Goal: Navigation & Orientation: Find specific page/section

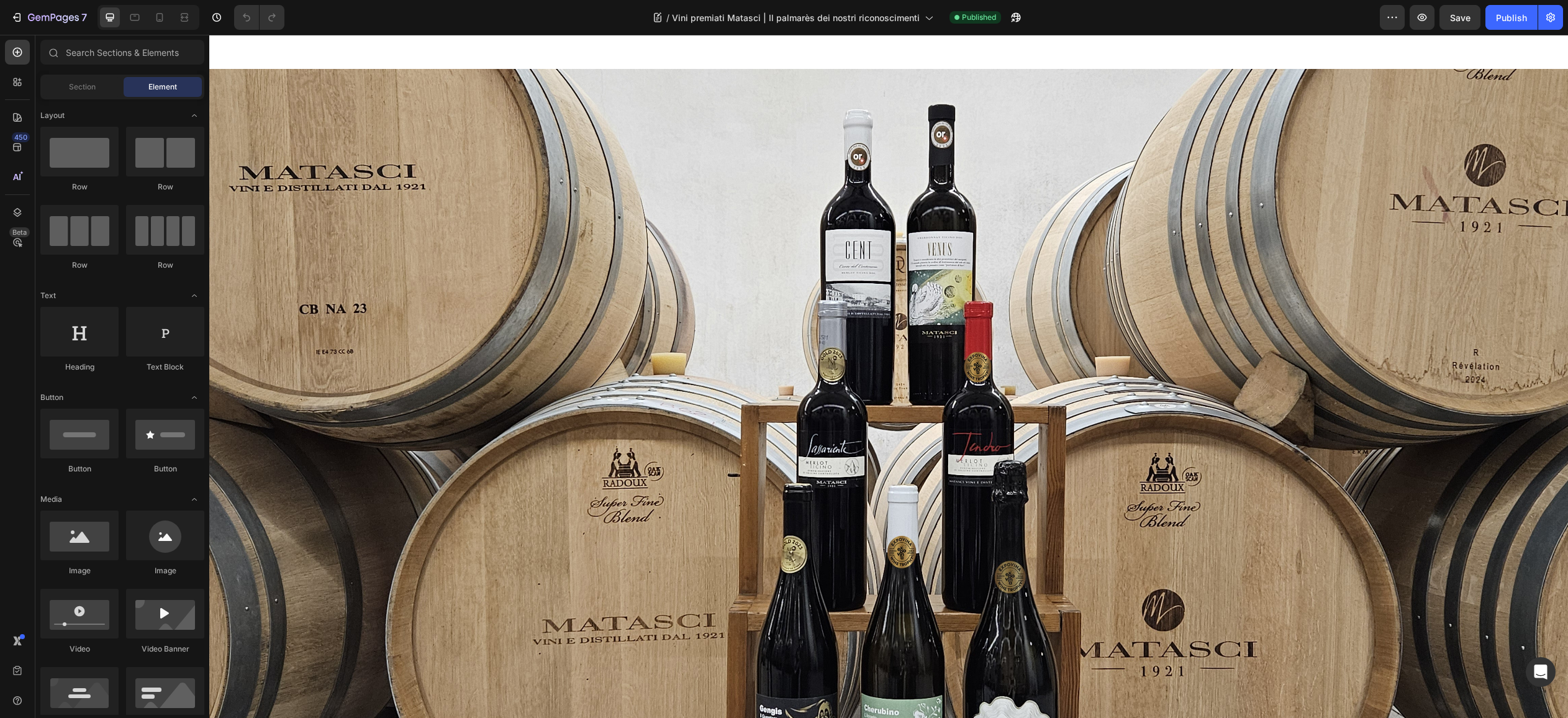
scroll to position [244, 0]
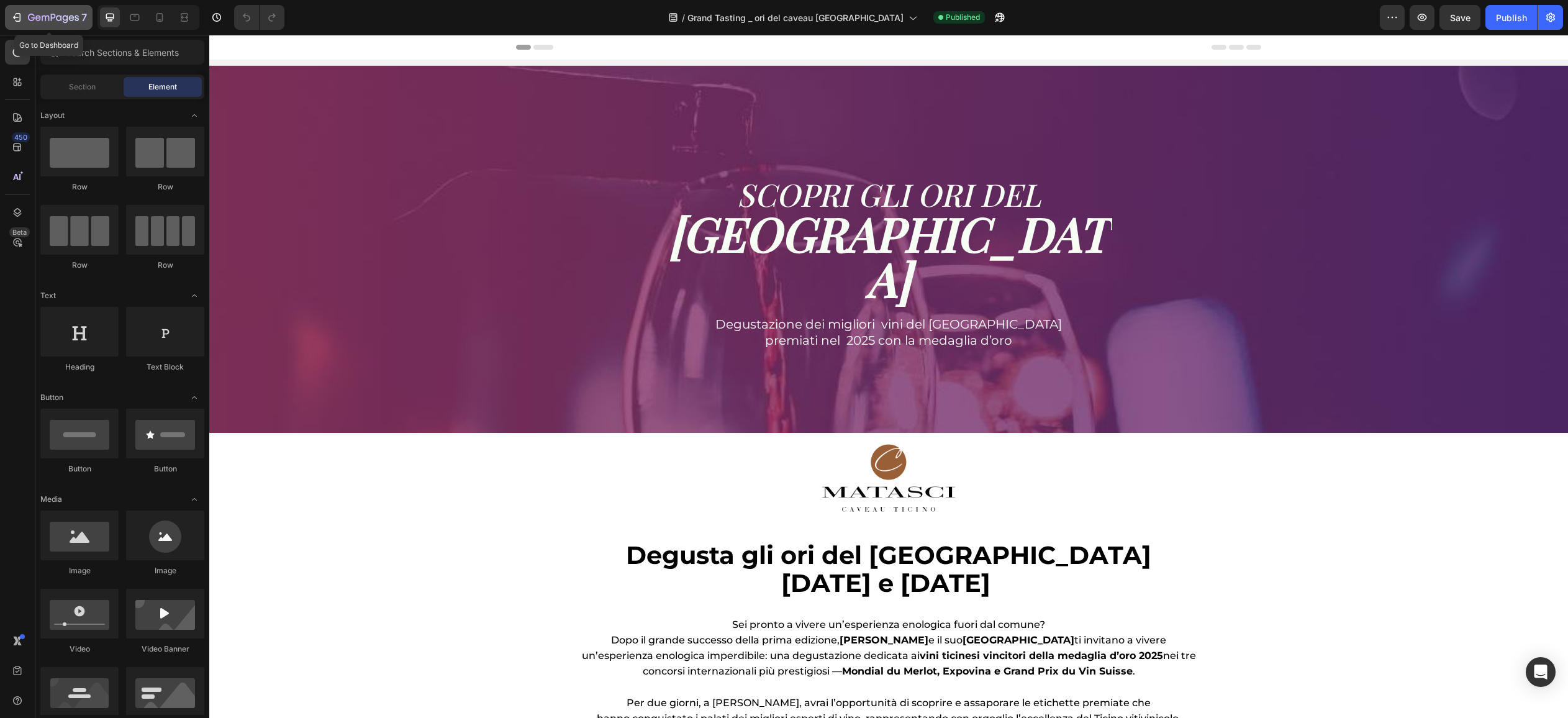
click at [42, 17] on icon "button" at bounding box center [45, 18] width 8 height 5
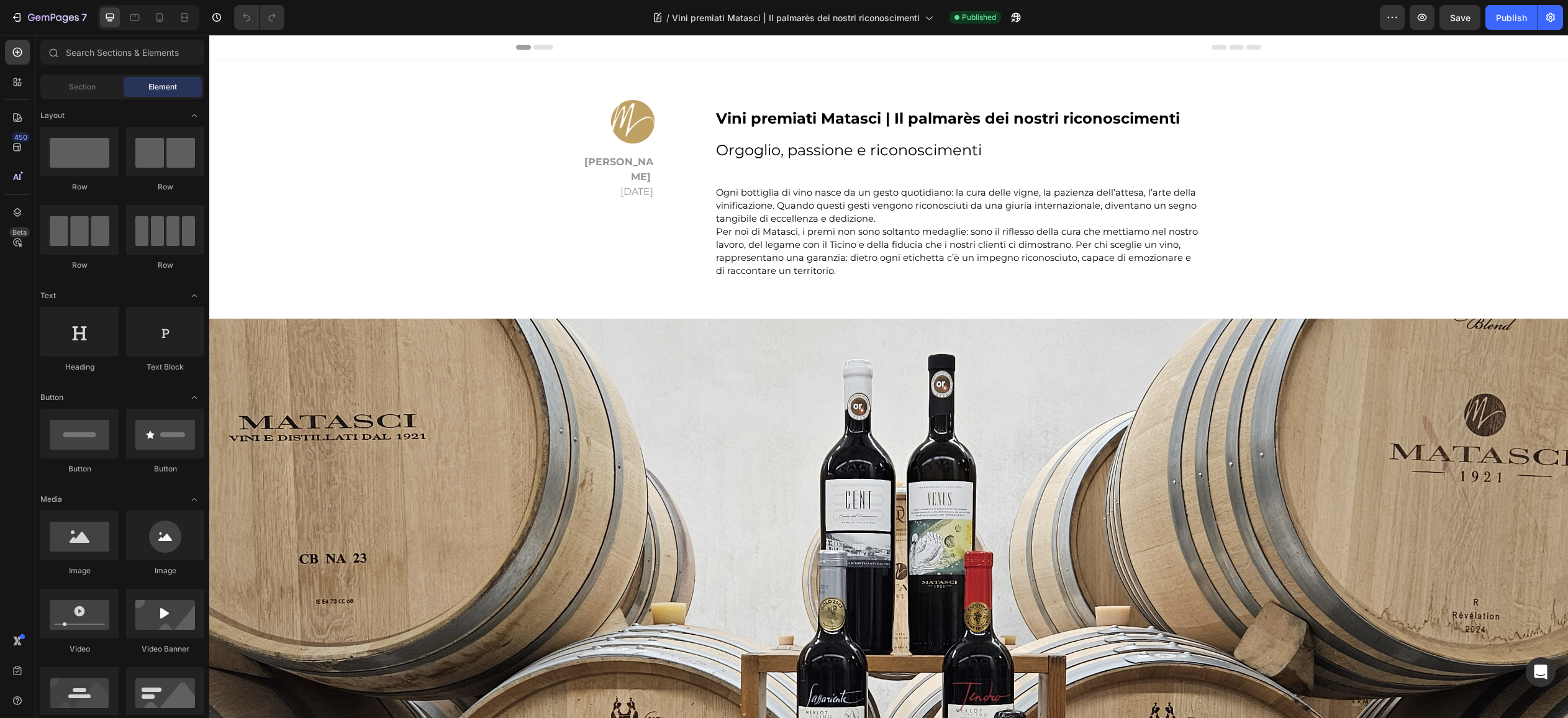
scroll to position [27, 0]
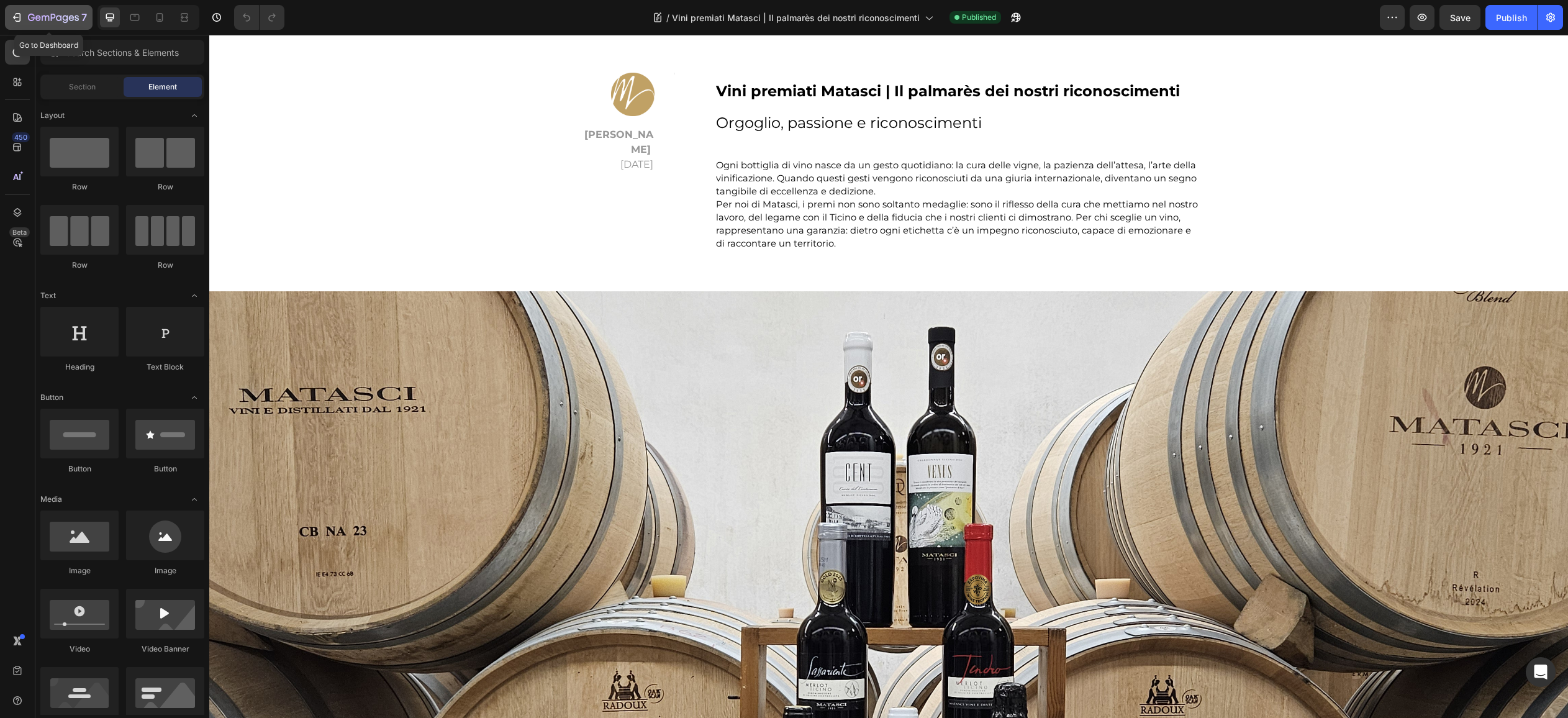
click at [15, 16] on icon "button" at bounding box center [17, 17] width 12 height 12
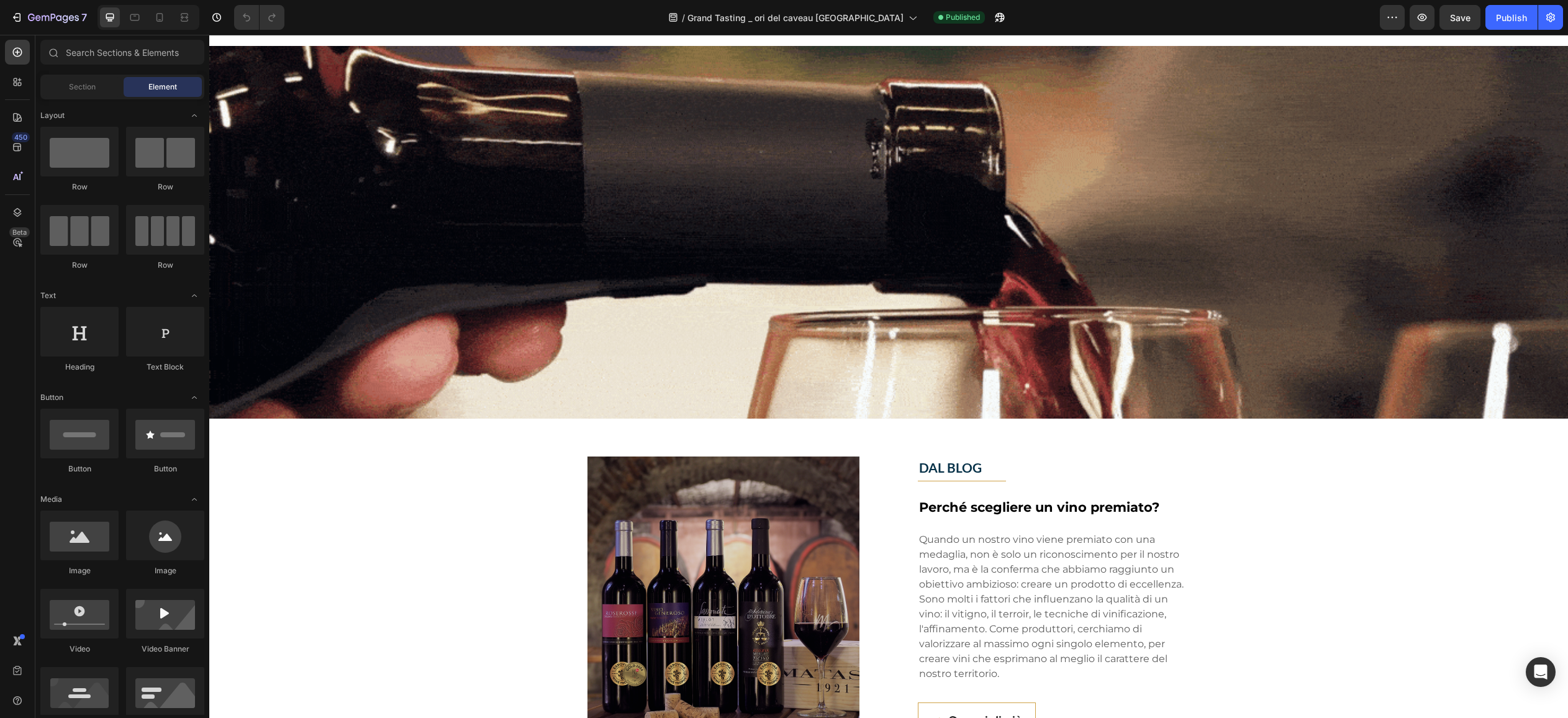
scroll to position [1210, 0]
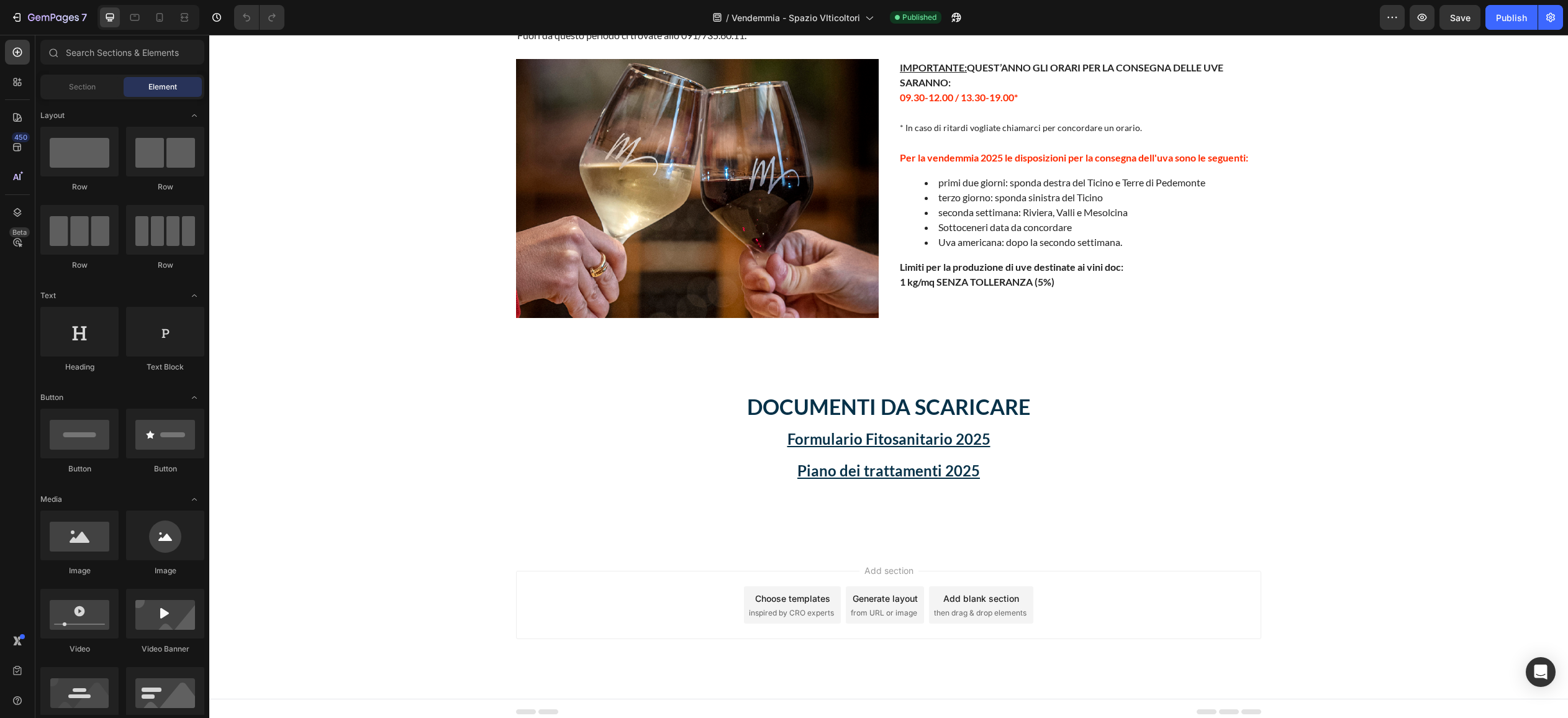
scroll to position [405, 0]
